Goal: Information Seeking & Learning: Learn about a topic

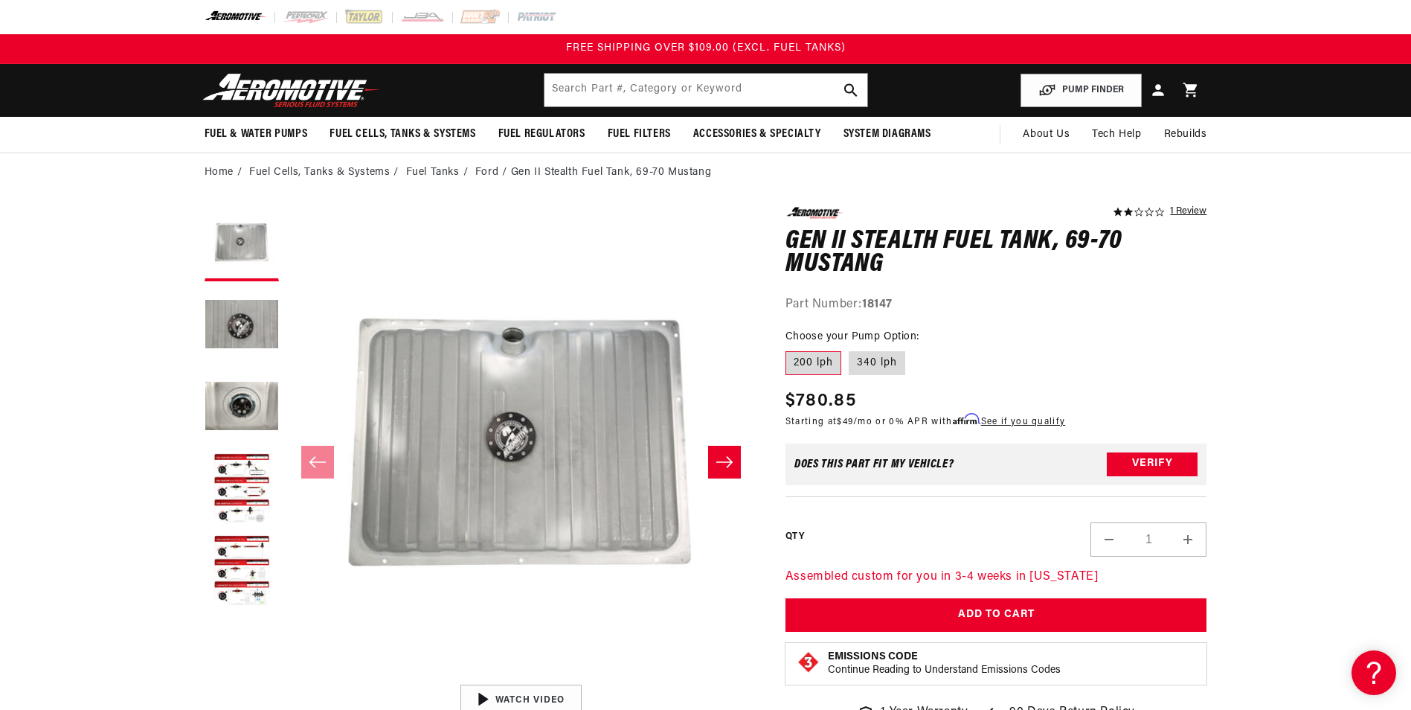
click at [729, 459] on icon "Slide right" at bounding box center [724, 461] width 16 height 11
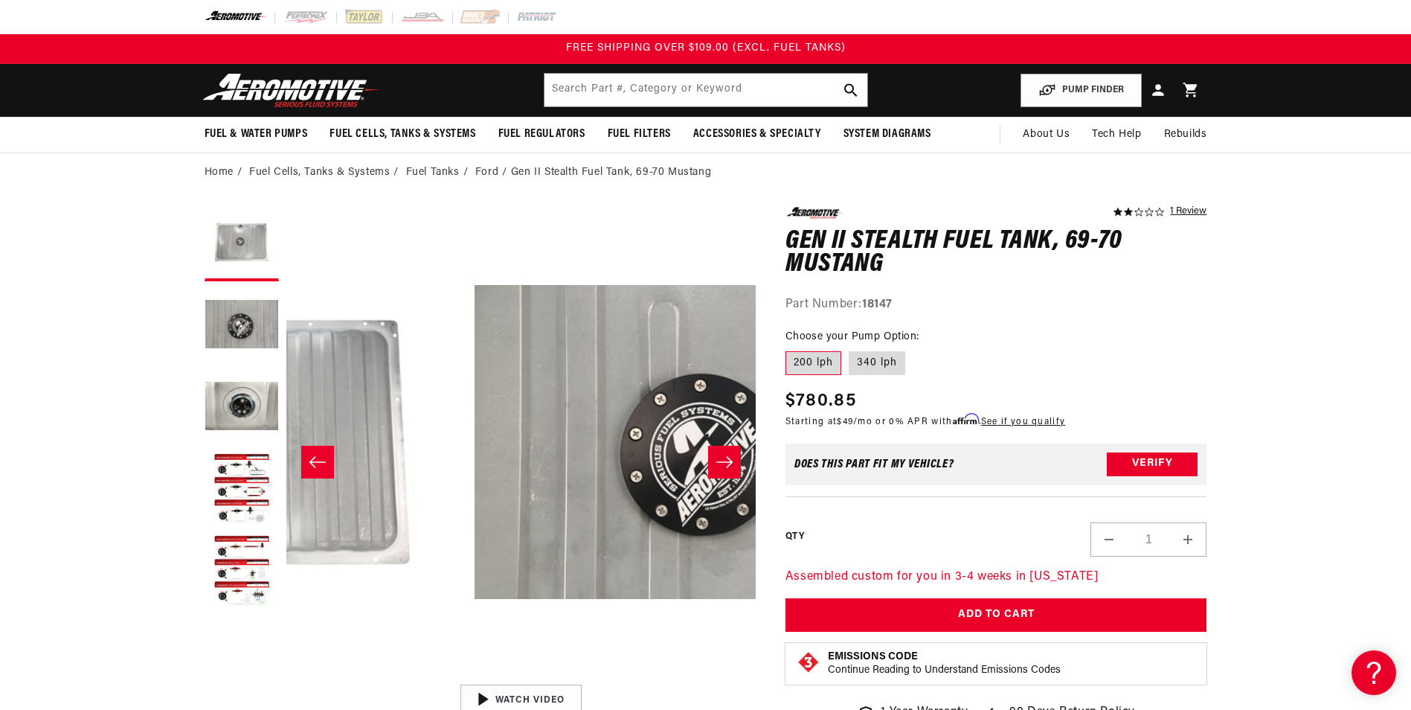
scroll to position [0, 469]
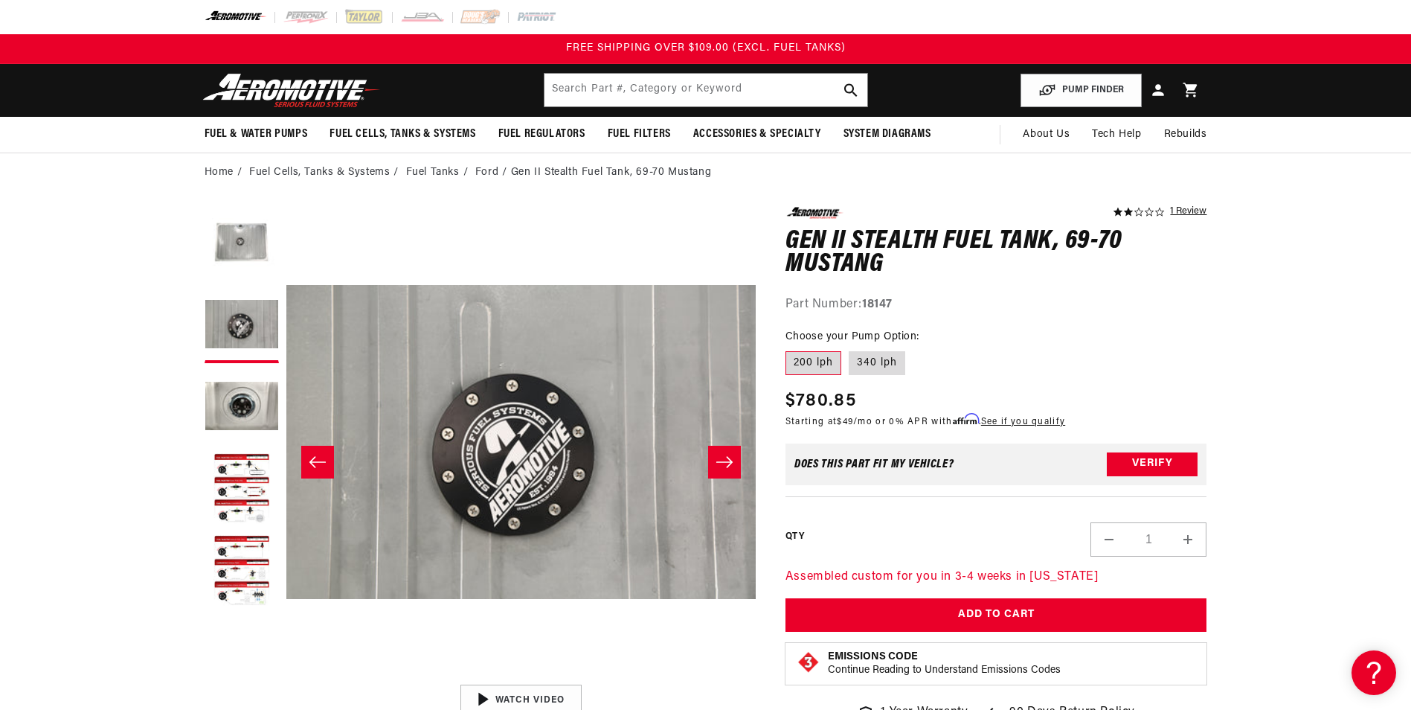
click at [729, 459] on icon "Slide right" at bounding box center [724, 461] width 16 height 11
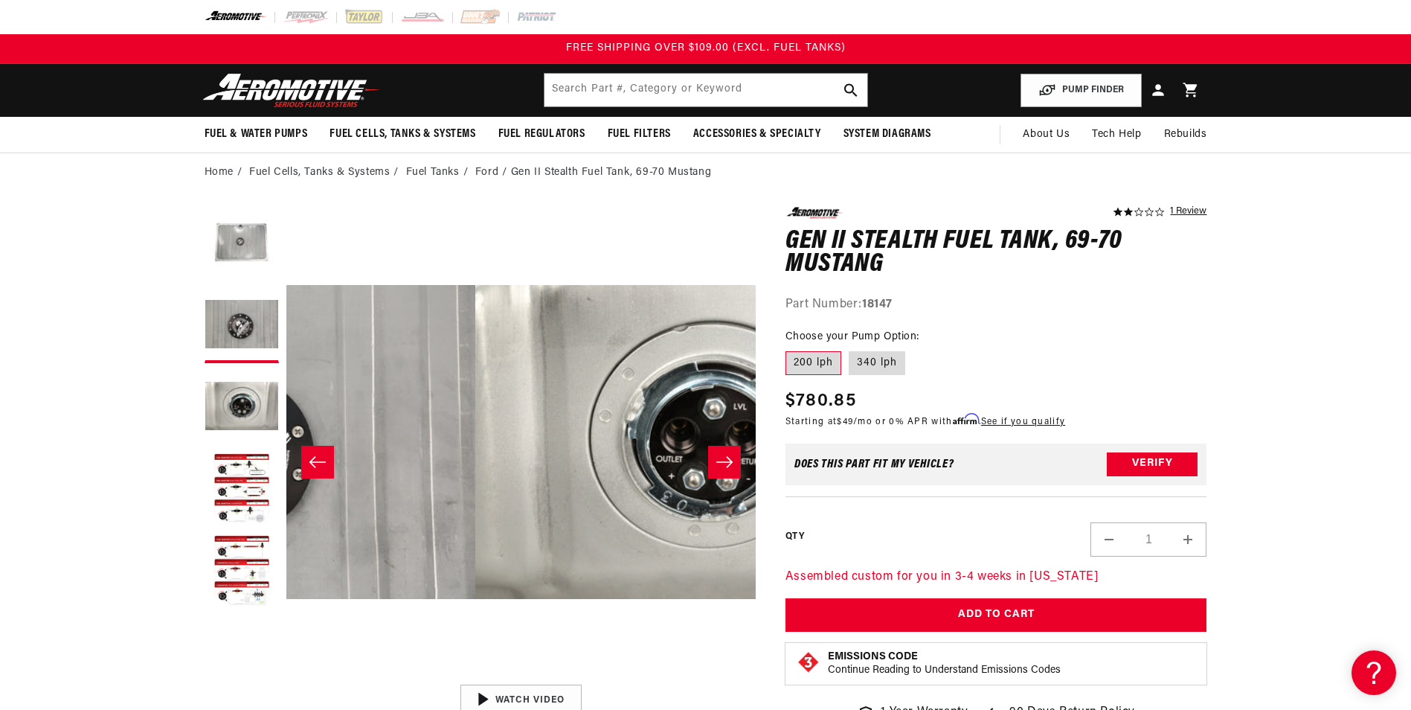
scroll to position [0, 939]
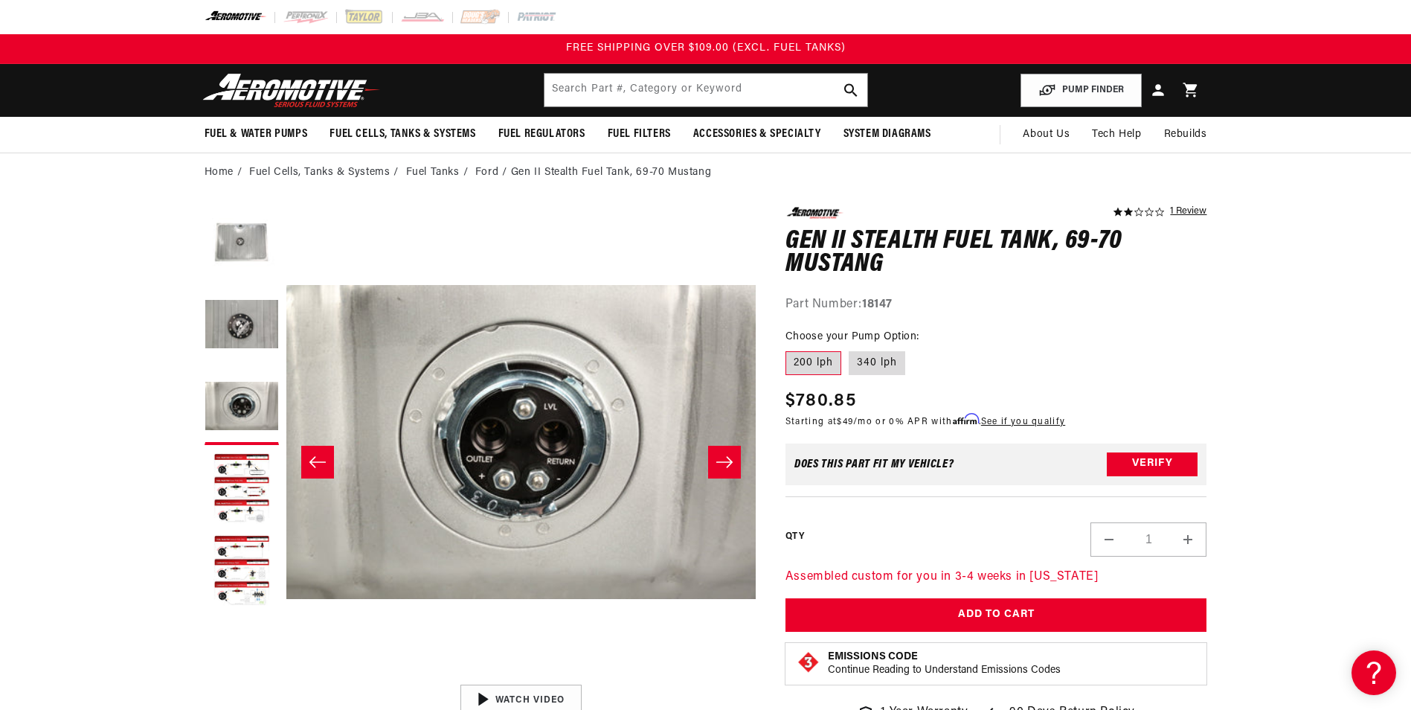
click at [729, 459] on icon "Slide right" at bounding box center [724, 461] width 16 height 11
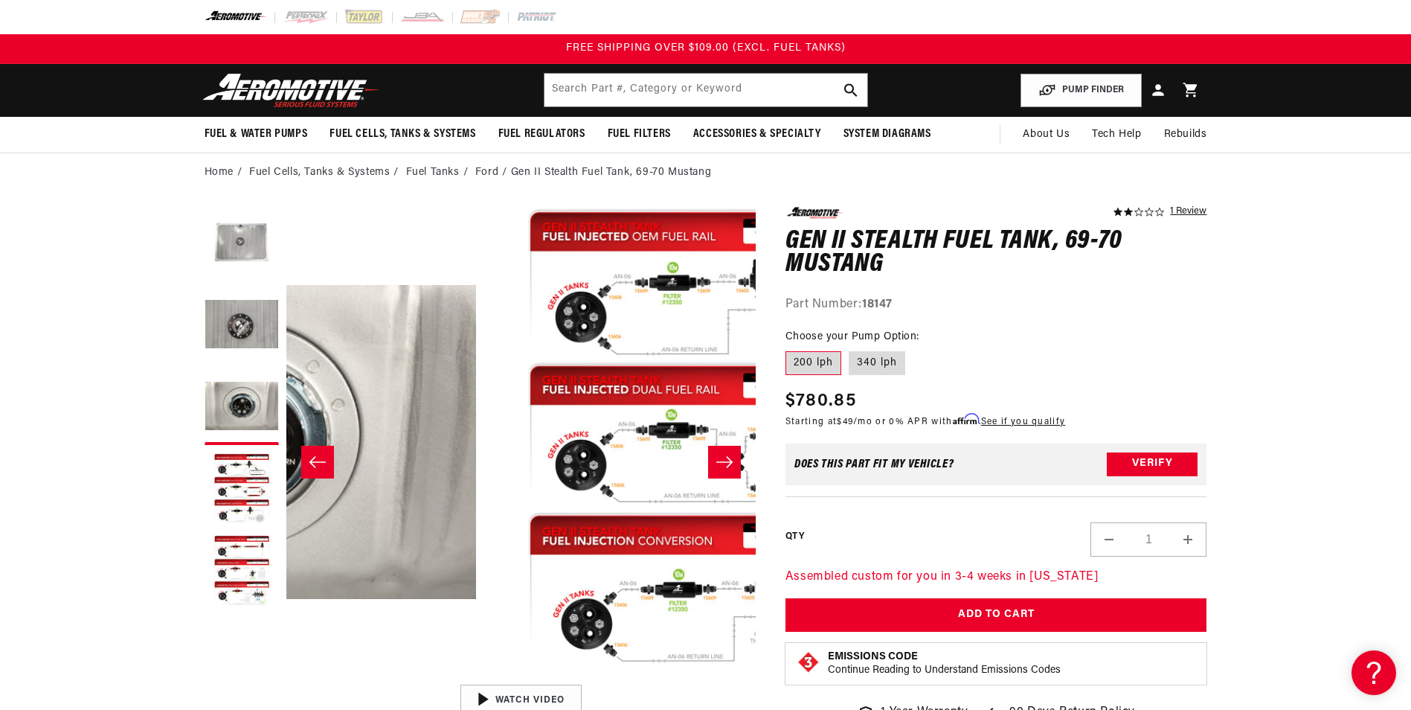
scroll to position [0, 1409]
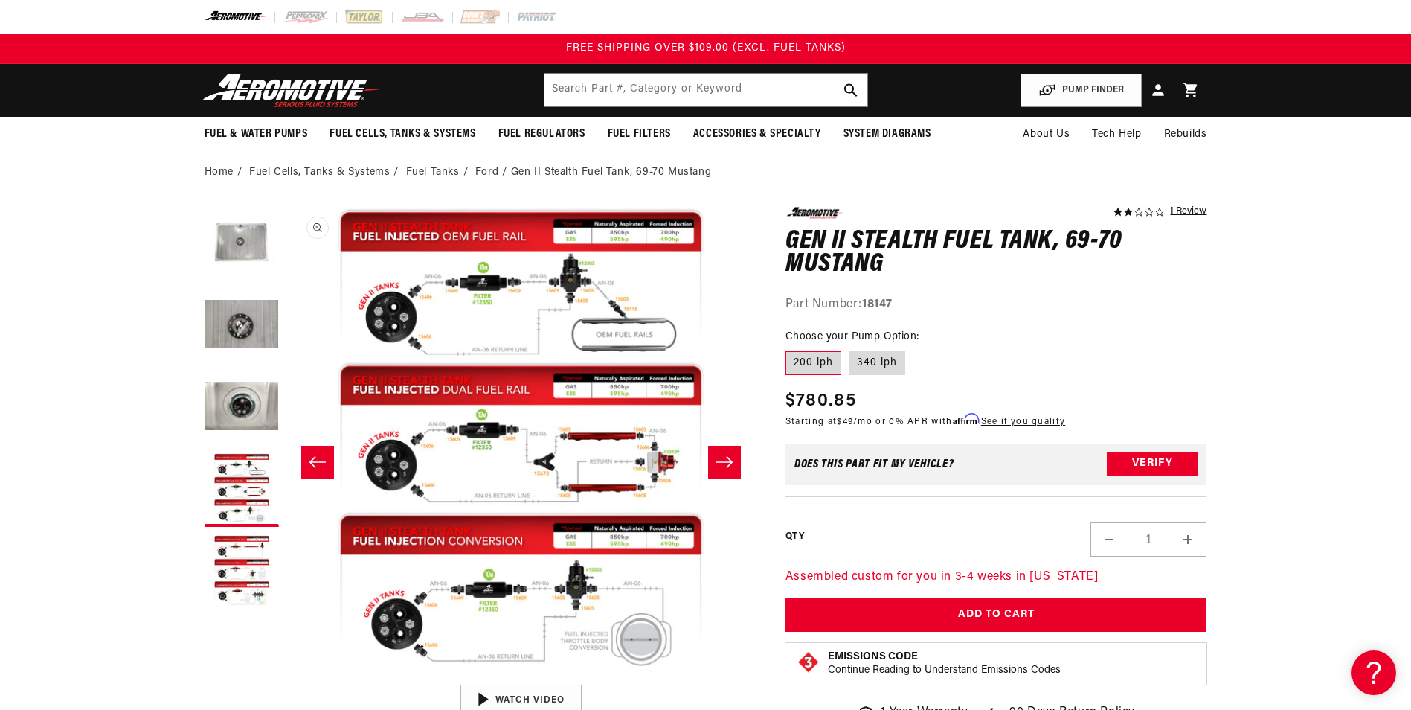
click at [286, 677] on button "Open media 4 in modal" at bounding box center [286, 677] width 0 height 0
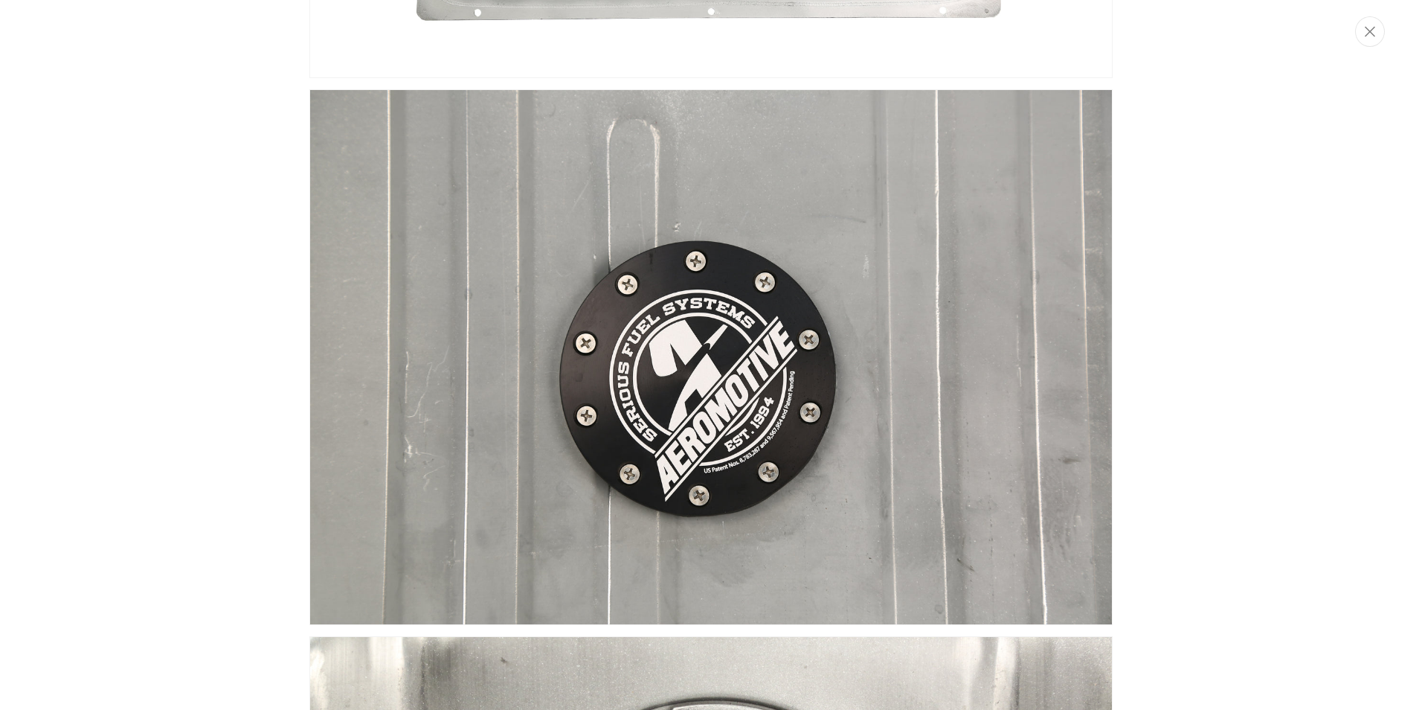
scroll to position [0, 0]
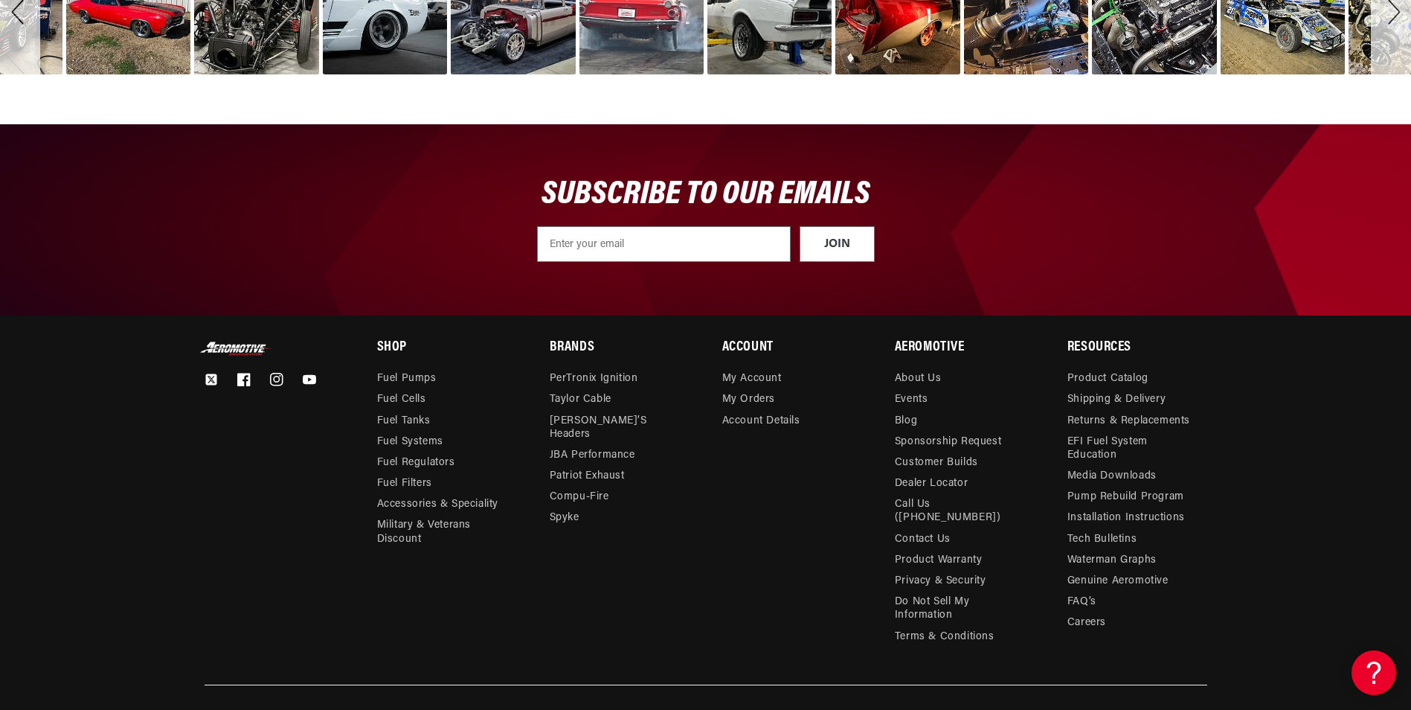
scroll to position [3881, 0]
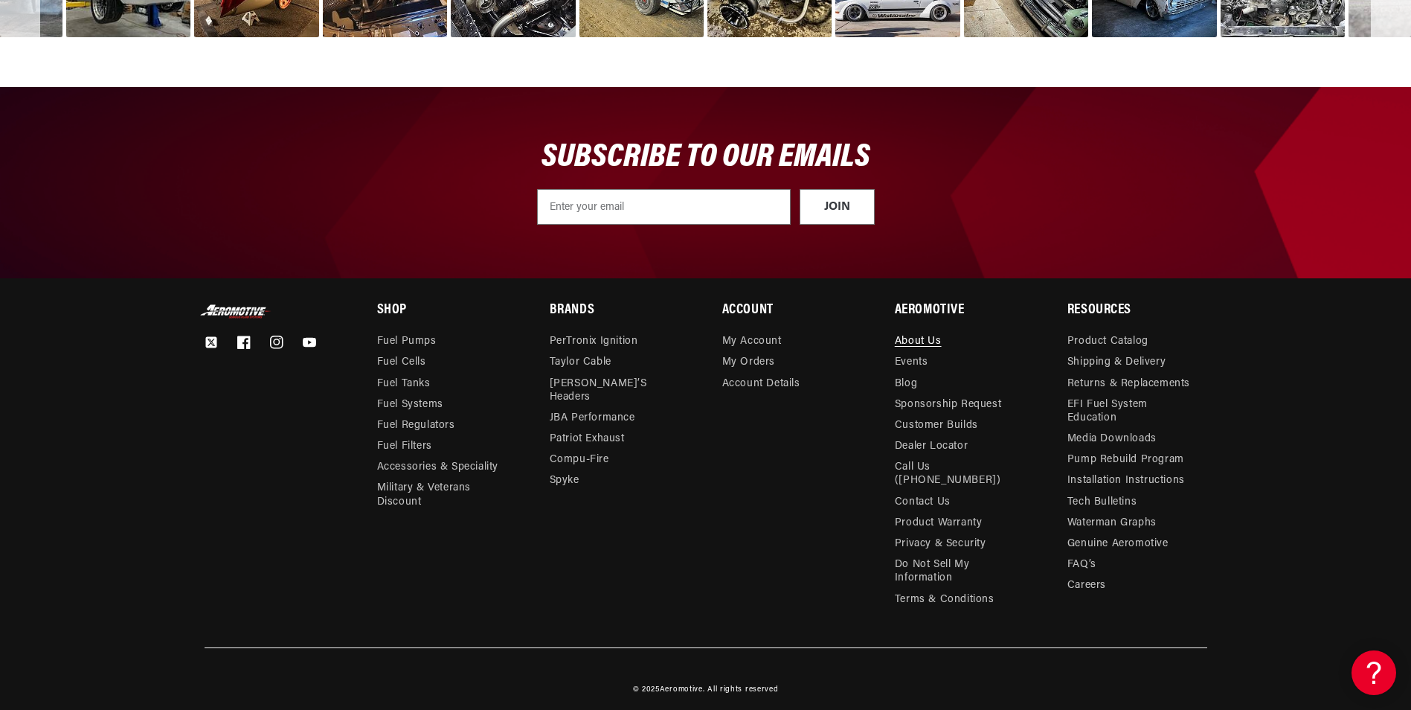
click at [936, 337] on link "About Us" at bounding box center [918, 343] width 47 height 17
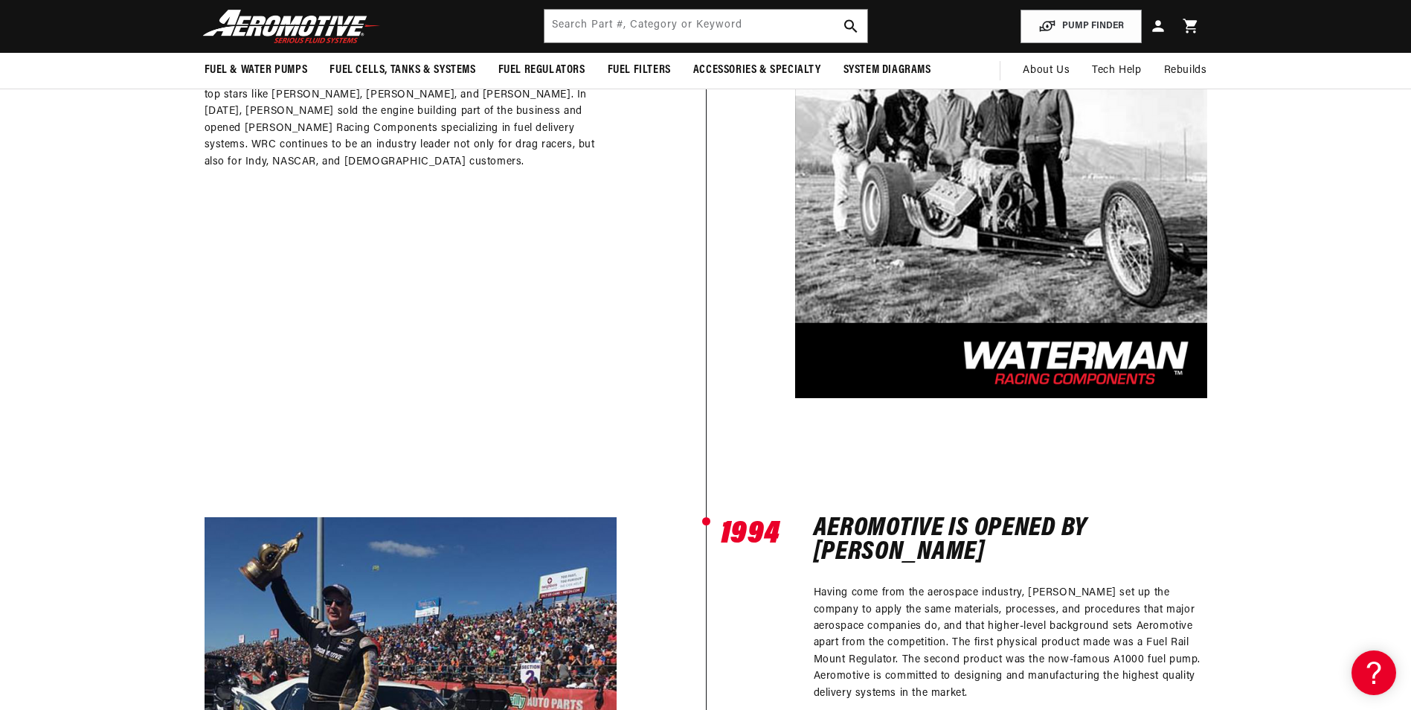
scroll to position [541, 0]
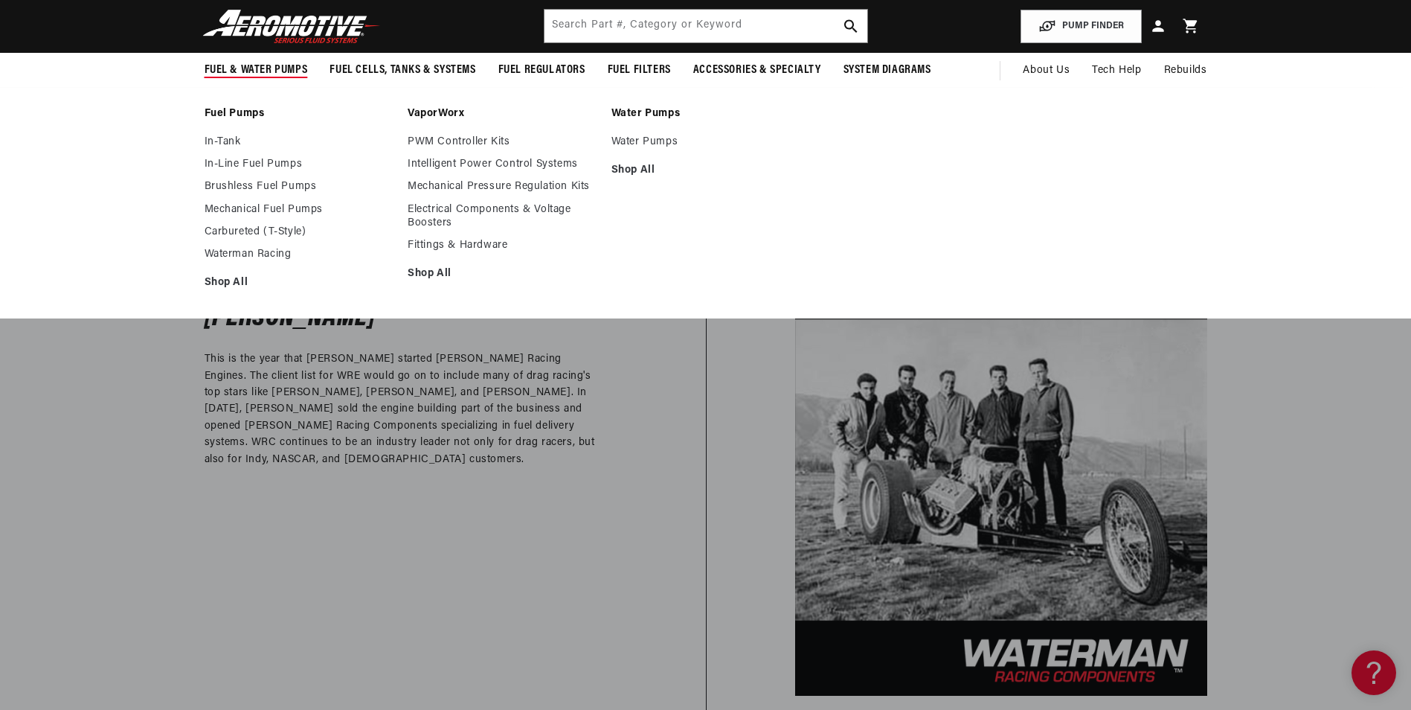
click at [1050, 207] on ul "Fuel Pumps In-Tank In-Line Fuel Pumps Brushless Fuel Pumps Shop All" at bounding box center [705, 203] width 1077 height 192
click at [1005, 277] on ul "Fuel Pumps In-Tank In-Line Fuel Pumps Brushless Fuel Pumps Shop All" at bounding box center [705, 203] width 1077 height 192
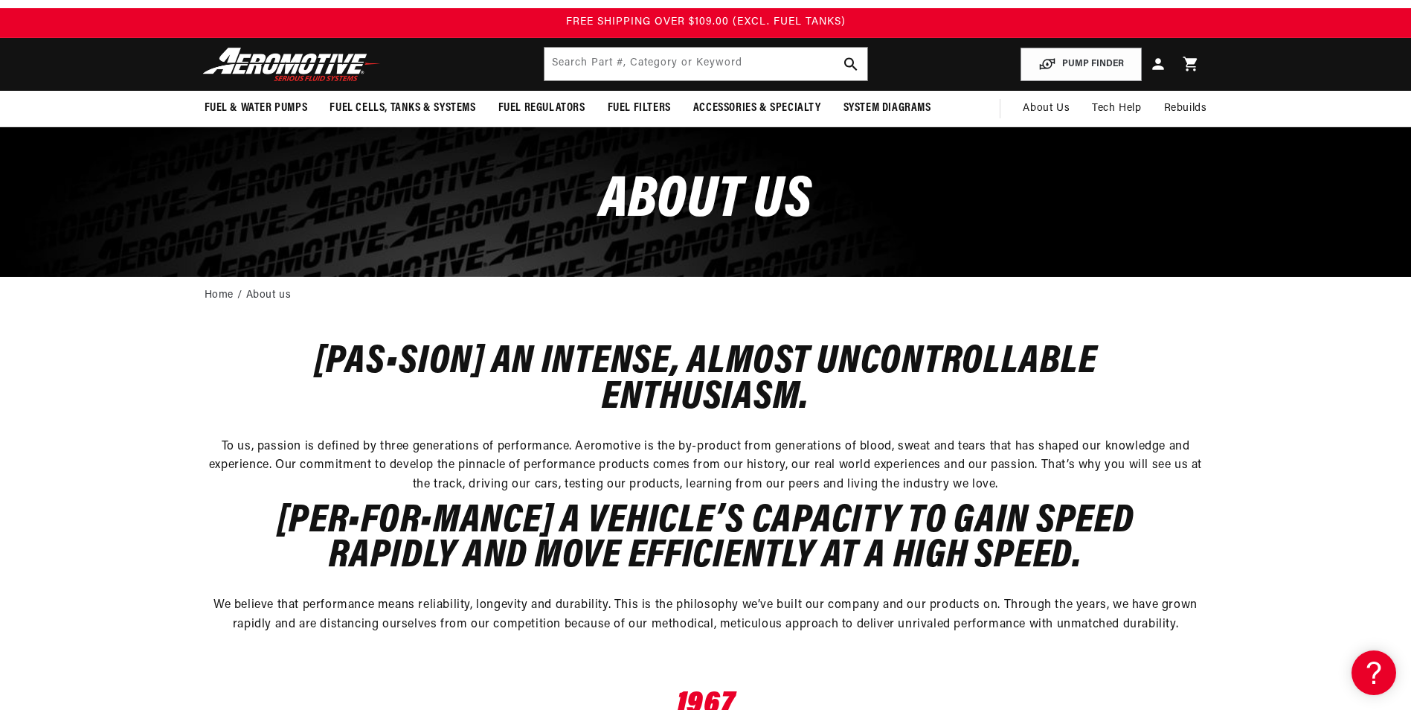
scroll to position [0, 0]
